Goal: Share content

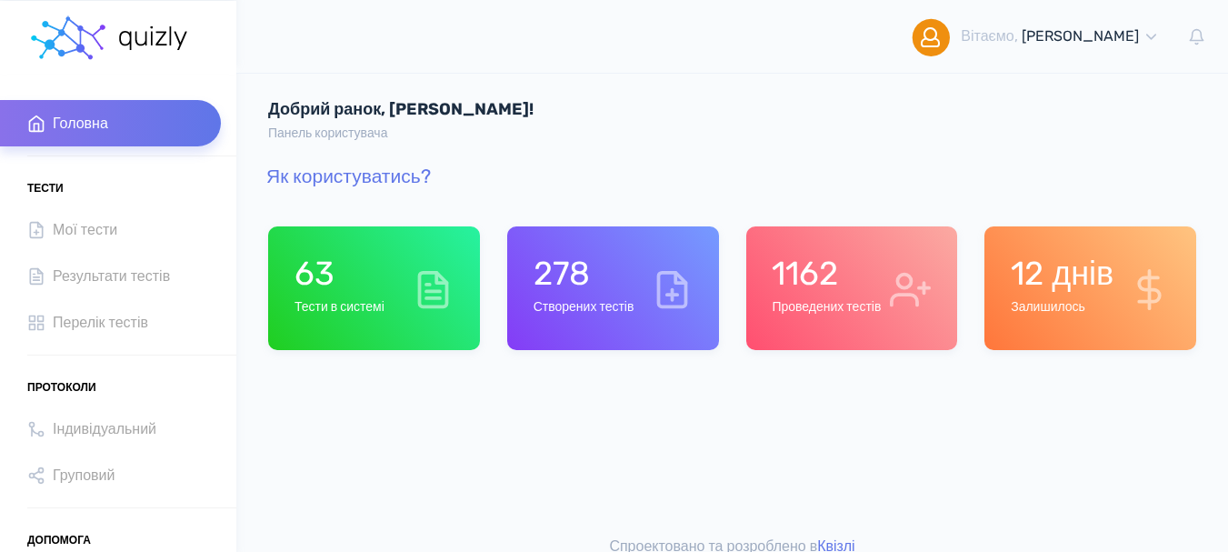
click at [835, 291] on h1 "1162" at bounding box center [826, 273] width 109 height 39
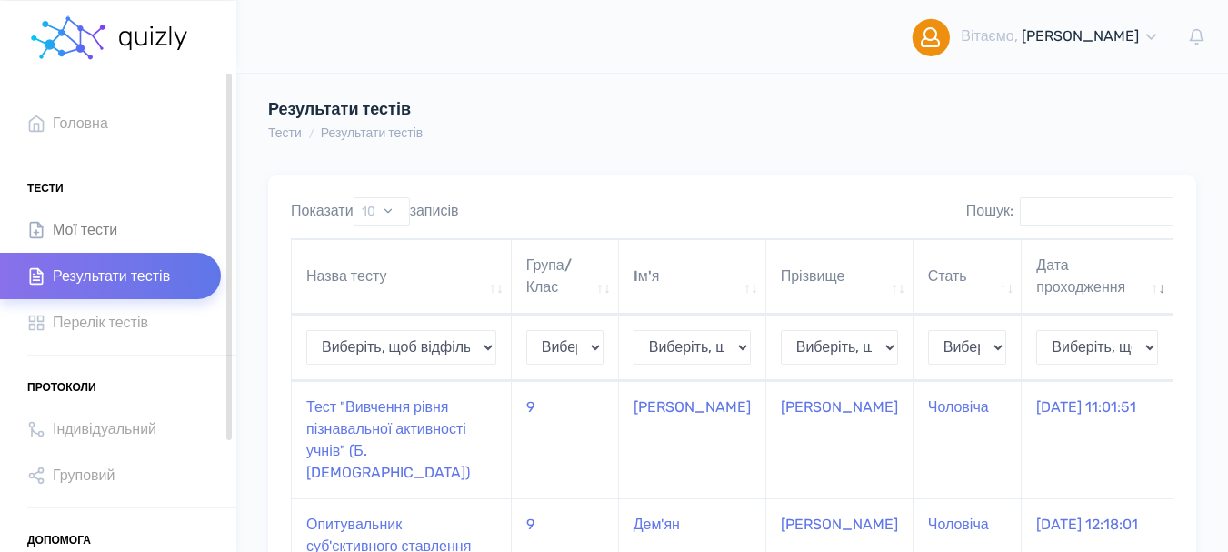
click at [108, 239] on span "Мої тести" at bounding box center [85, 229] width 65 height 25
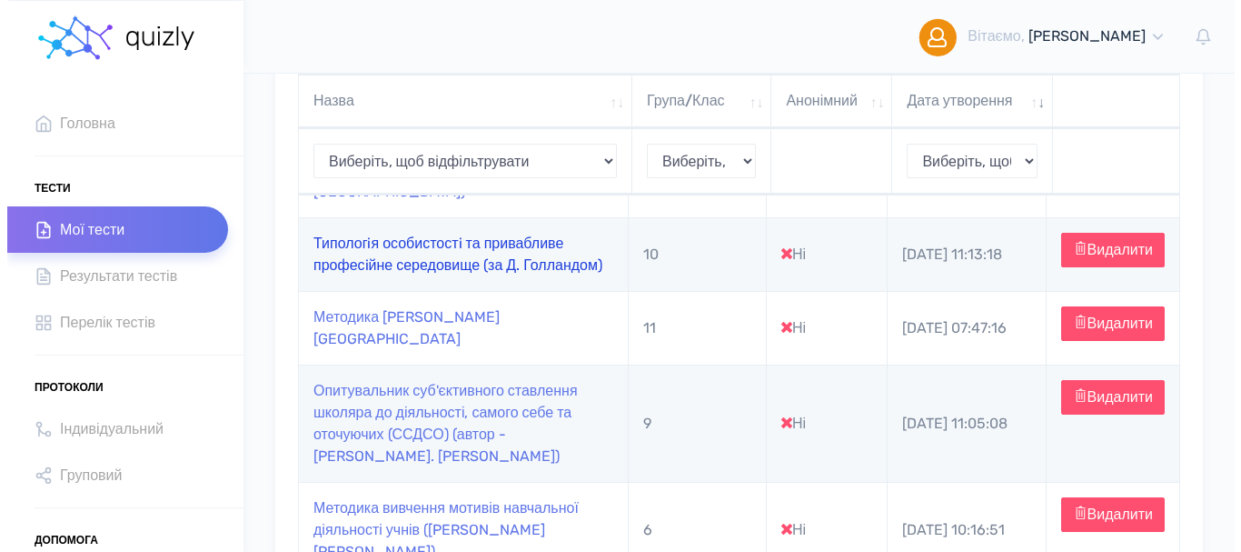
scroll to position [364, 0]
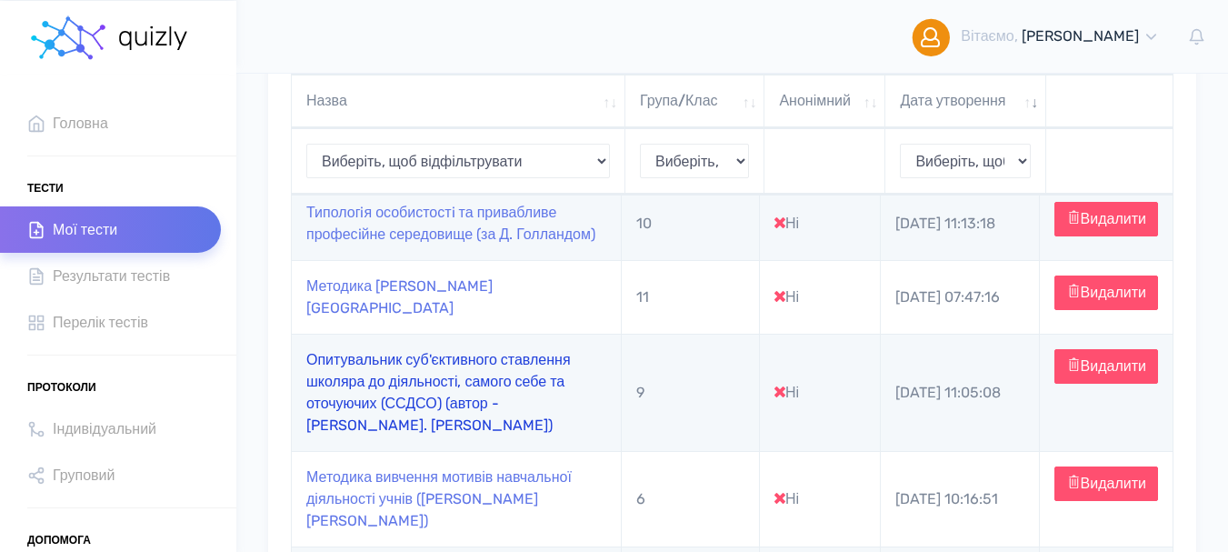
click at [412, 382] on link "Опитувальник суб'єктивного ставлення школяра до діяльності, самого себе та оточ…" at bounding box center [438, 392] width 264 height 83
type input "[URL][DOMAIN_NAME]"
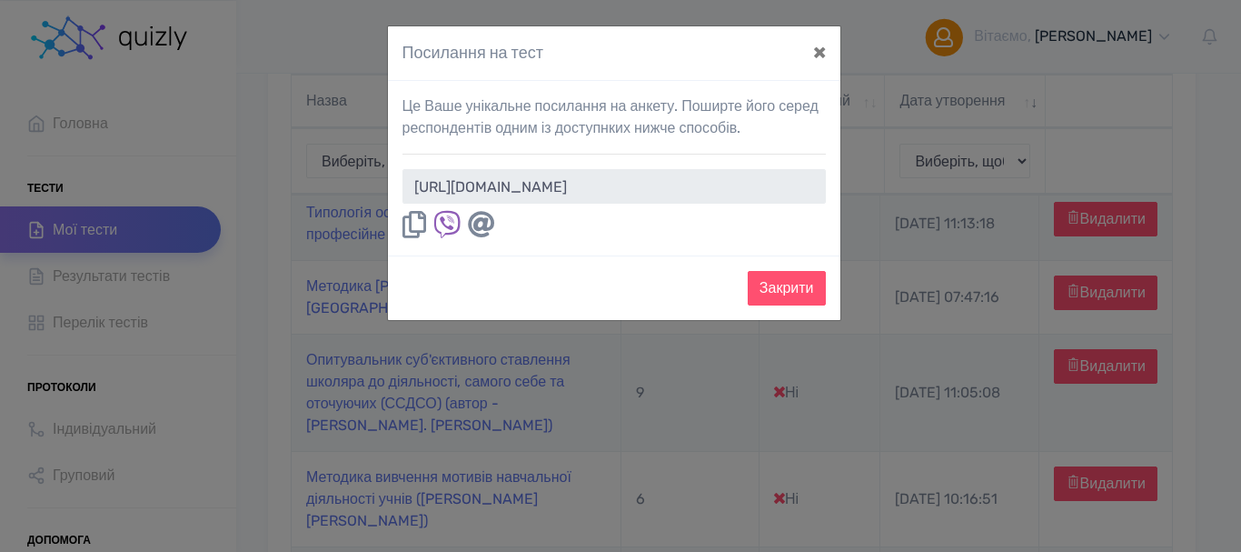
click at [414, 222] on icon at bounding box center [415, 224] width 24 height 27
